Goal: Find specific page/section: Find specific page/section

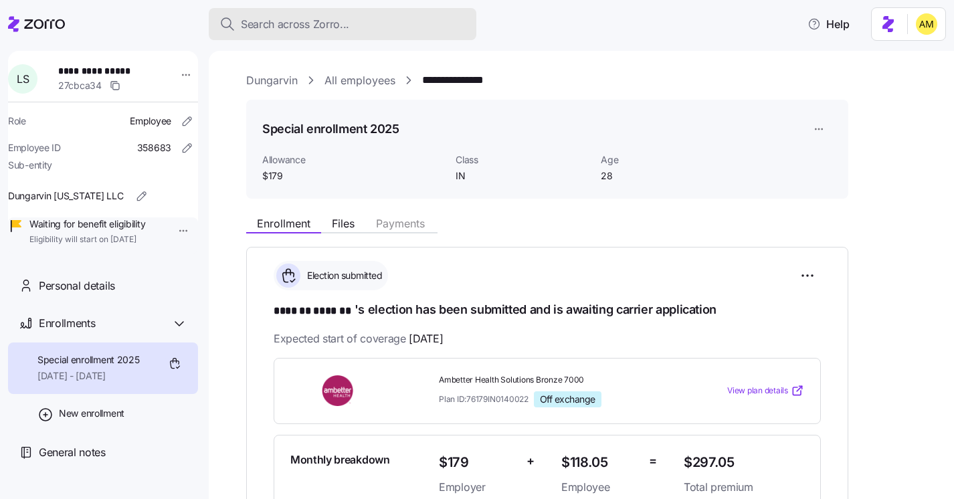
scroll to position [378, 0]
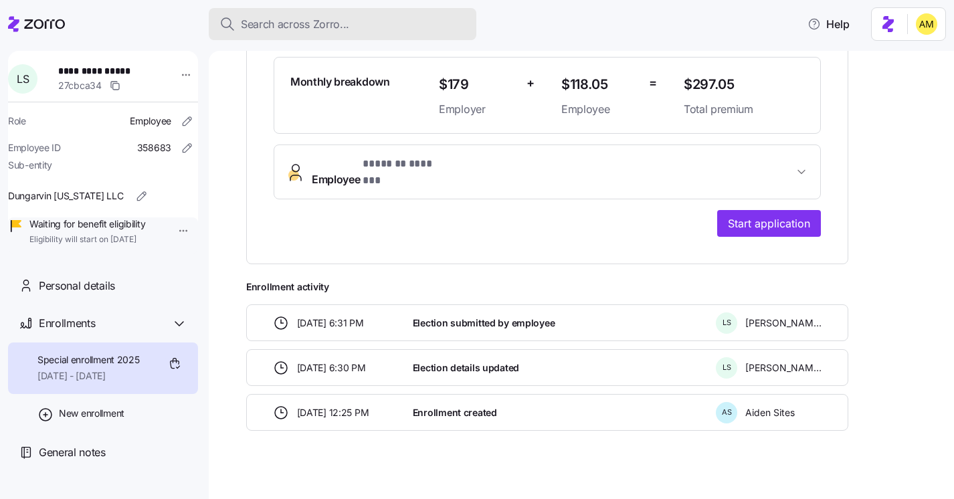
click at [279, 27] on span "Search across Zorro..." at bounding box center [295, 24] width 108 height 17
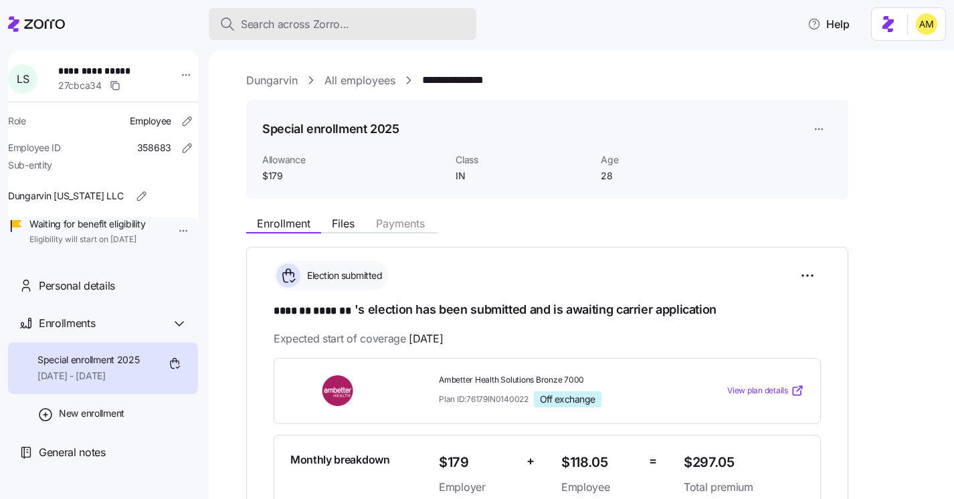
click at [270, 20] on span "Search across Zorro..." at bounding box center [295, 24] width 108 height 17
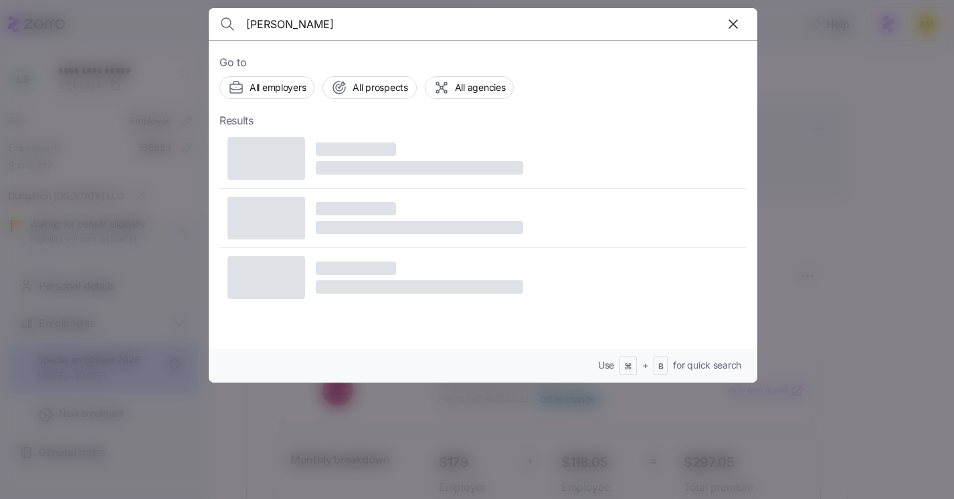
type input "Raquel Monge"
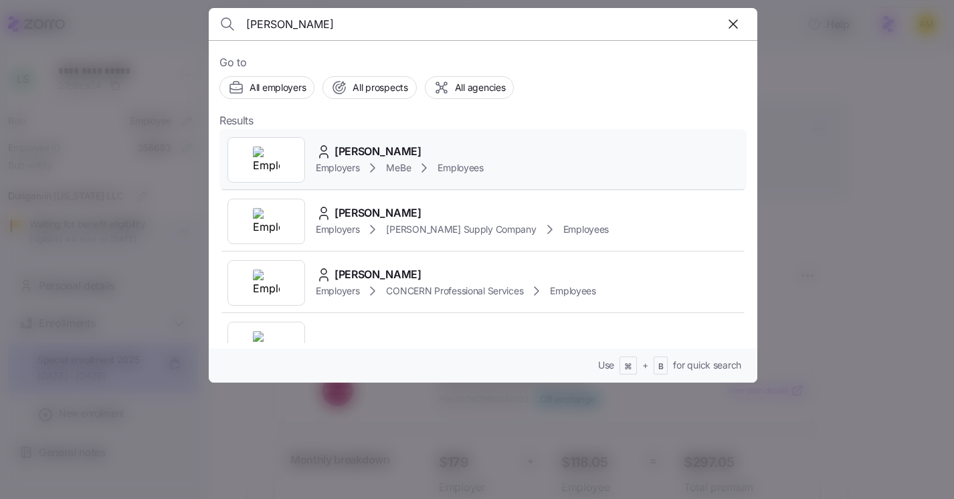
click at [381, 153] on span "Raquel Monge" at bounding box center [378, 151] width 87 height 17
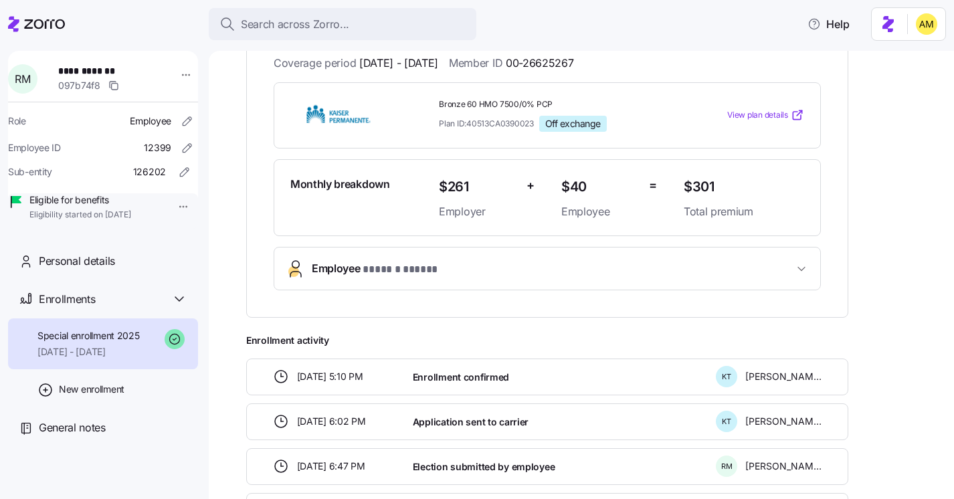
scroll to position [269, 0]
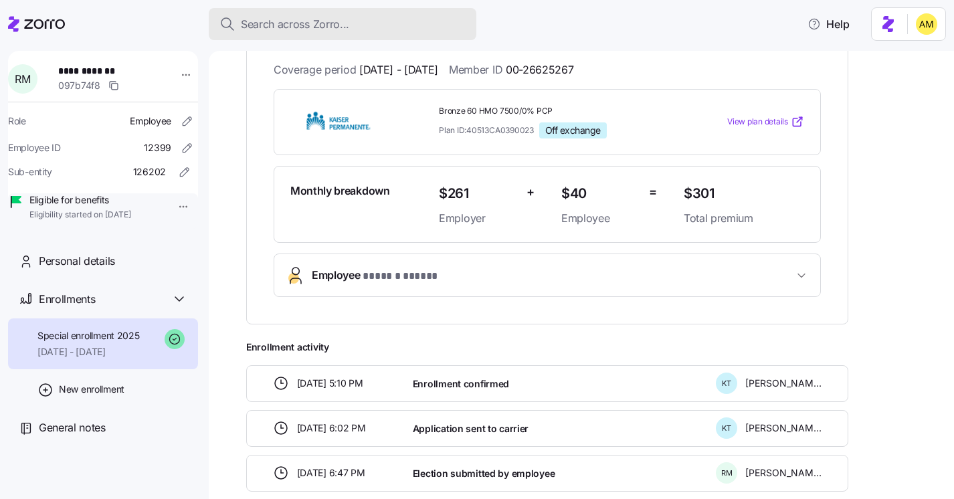
click at [300, 17] on span "Search across Zorro..." at bounding box center [295, 24] width 108 height 17
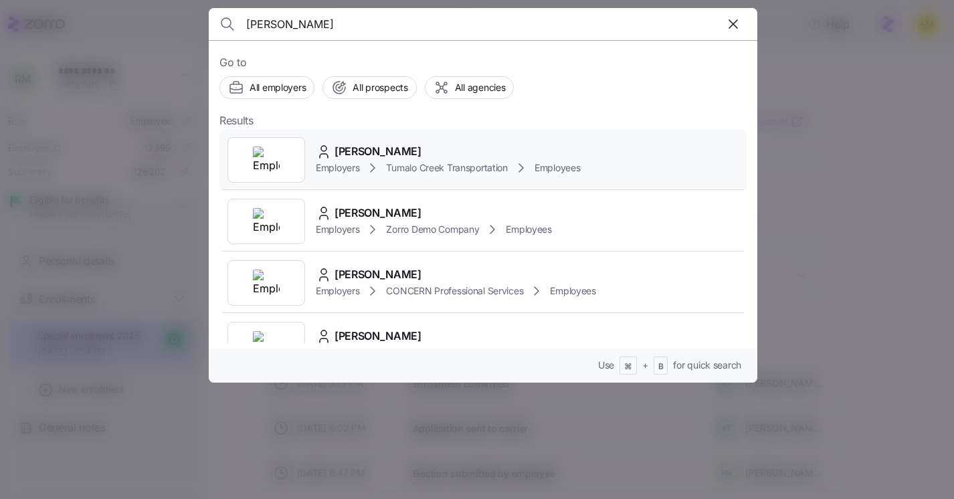
type input "tanya ha"
click at [341, 158] on span "Tanya Hayes" at bounding box center [378, 151] width 87 height 17
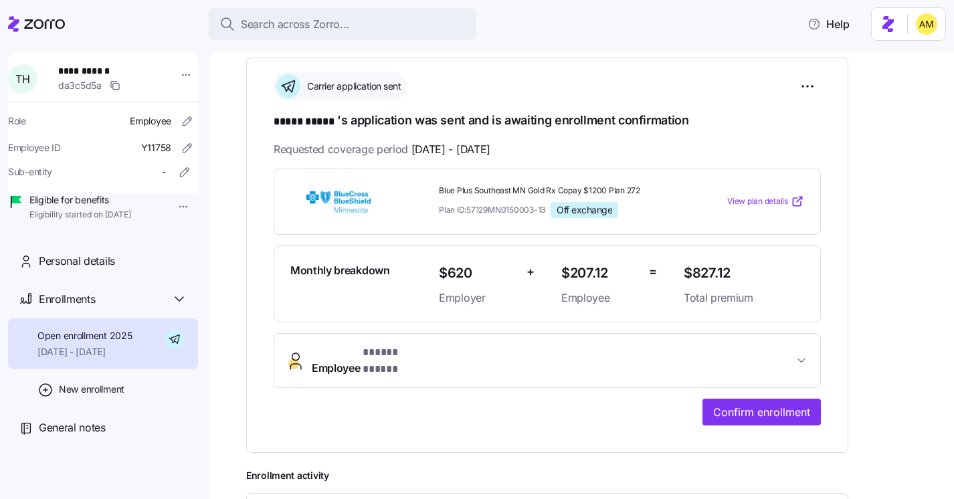
scroll to position [191, 0]
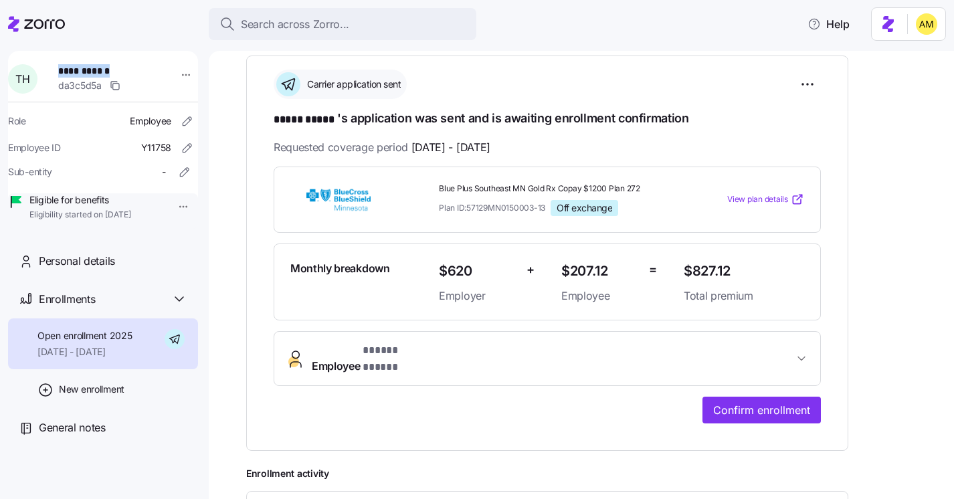
drag, startPoint x: 126, startPoint y: 73, endPoint x: 64, endPoint y: 73, distance: 62.9
click at [64, 73] on span "**********" at bounding box center [105, 70] width 94 height 13
copy span "**********"
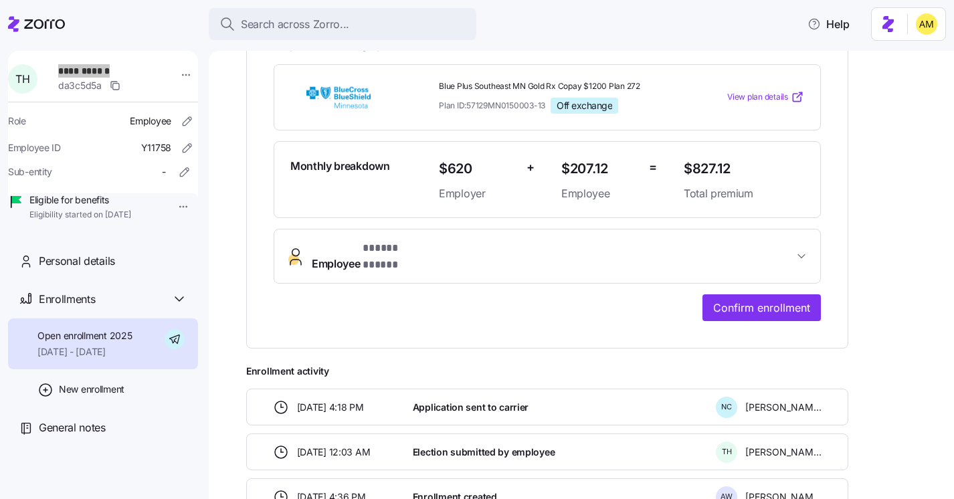
scroll to position [280, 0]
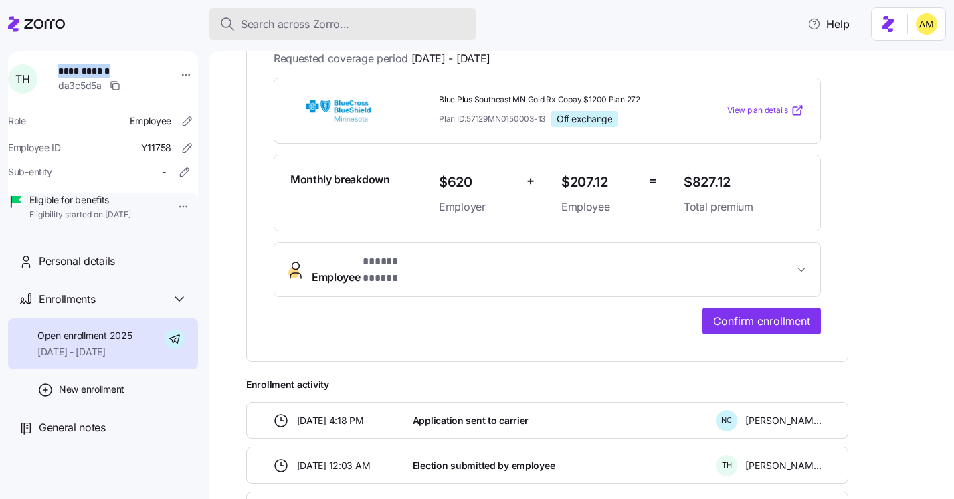
click at [335, 26] on span "Search across Zorro..." at bounding box center [295, 24] width 108 height 17
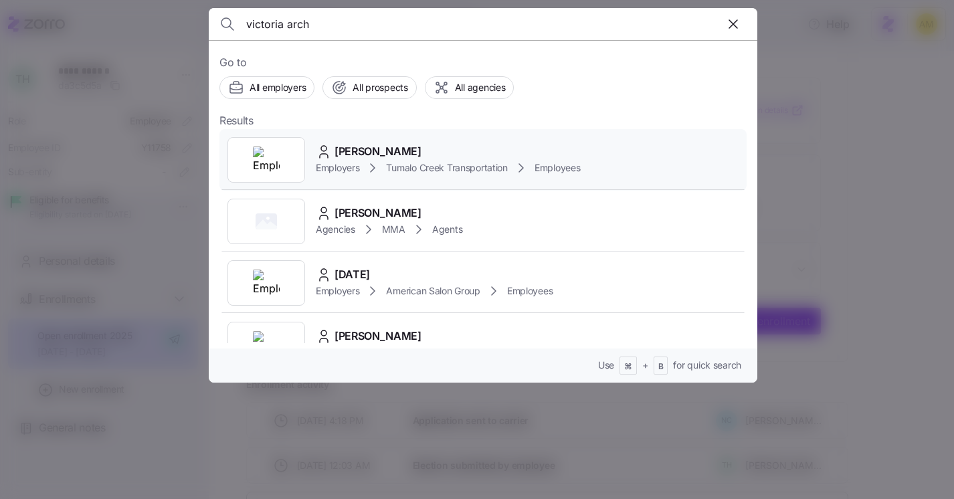
type input "victoria arch"
click at [392, 159] on span "Victoria Archer" at bounding box center [378, 151] width 87 height 17
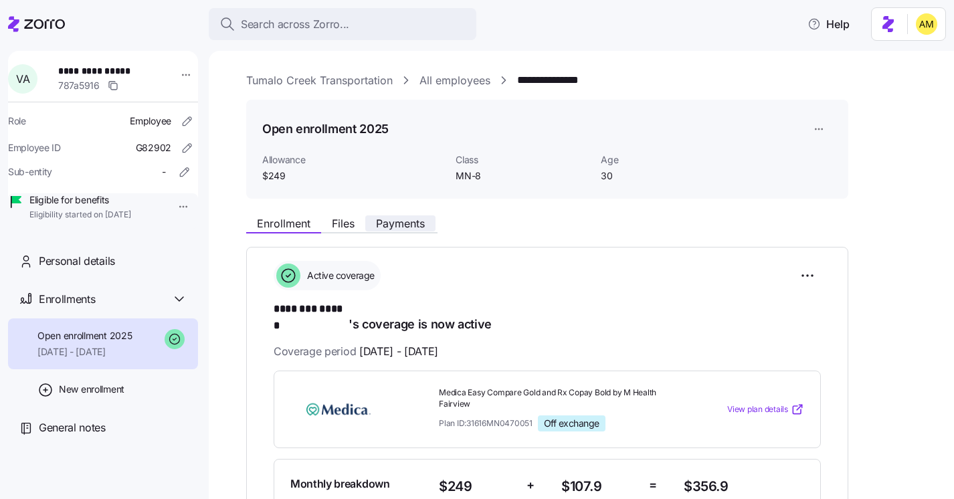
click at [393, 228] on span "Payments" at bounding box center [400, 223] width 49 height 11
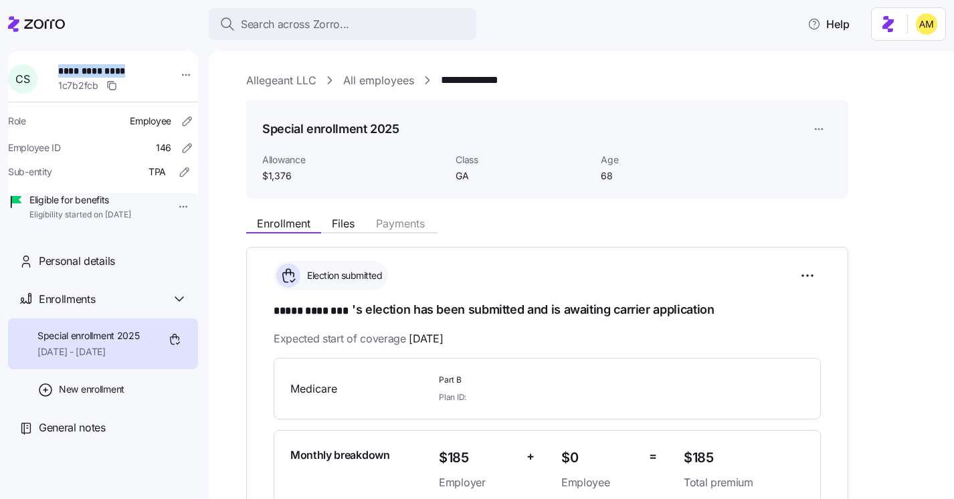
drag, startPoint x: 135, startPoint y: 71, endPoint x: 65, endPoint y: 72, distance: 70.3
click at [65, 72] on span "**********" at bounding box center [105, 70] width 94 height 13
copy span "**********"
